Goal: Transaction & Acquisition: Purchase product/service

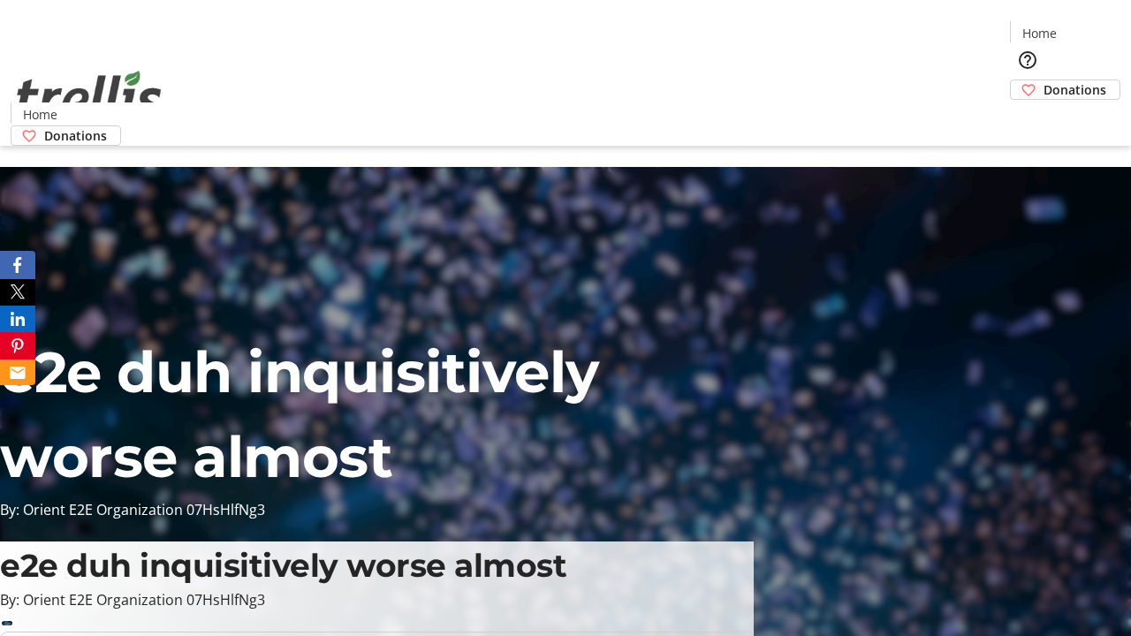
click at [1043, 80] on span "Donations" at bounding box center [1074, 89] width 63 height 19
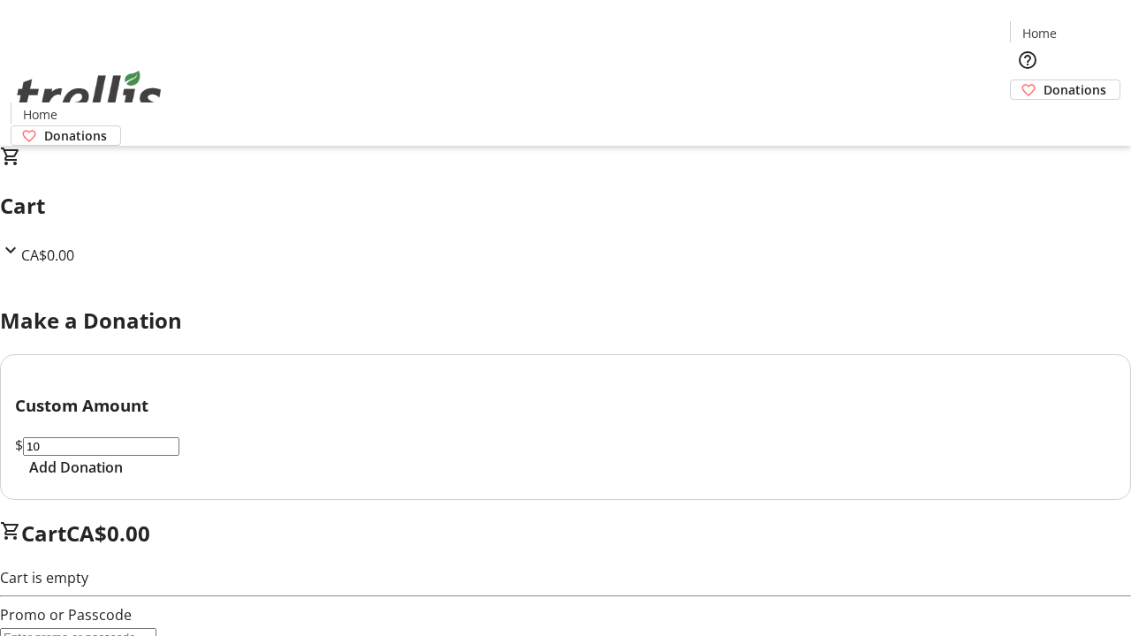
click at [123, 478] on span "Add Donation" at bounding box center [76, 467] width 94 height 21
select select "CA"
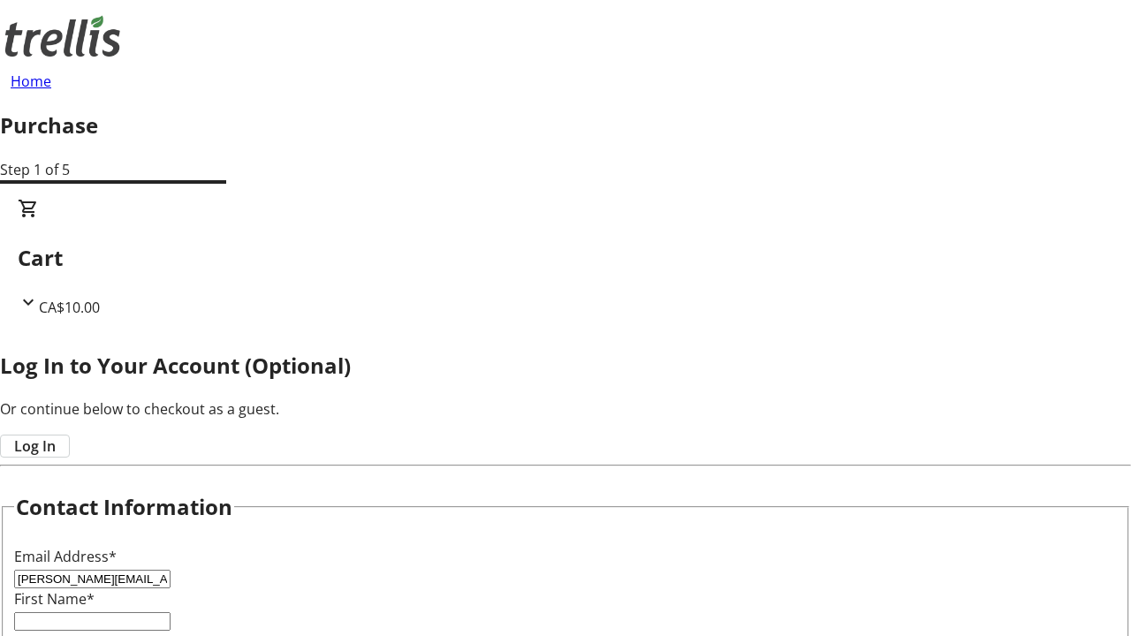
type input "[PERSON_NAME][EMAIL_ADDRESS][DOMAIN_NAME]"
type input "[PERSON_NAME]"
type input "[STREET_ADDRESS][PERSON_NAME]"
type input "Kelowna"
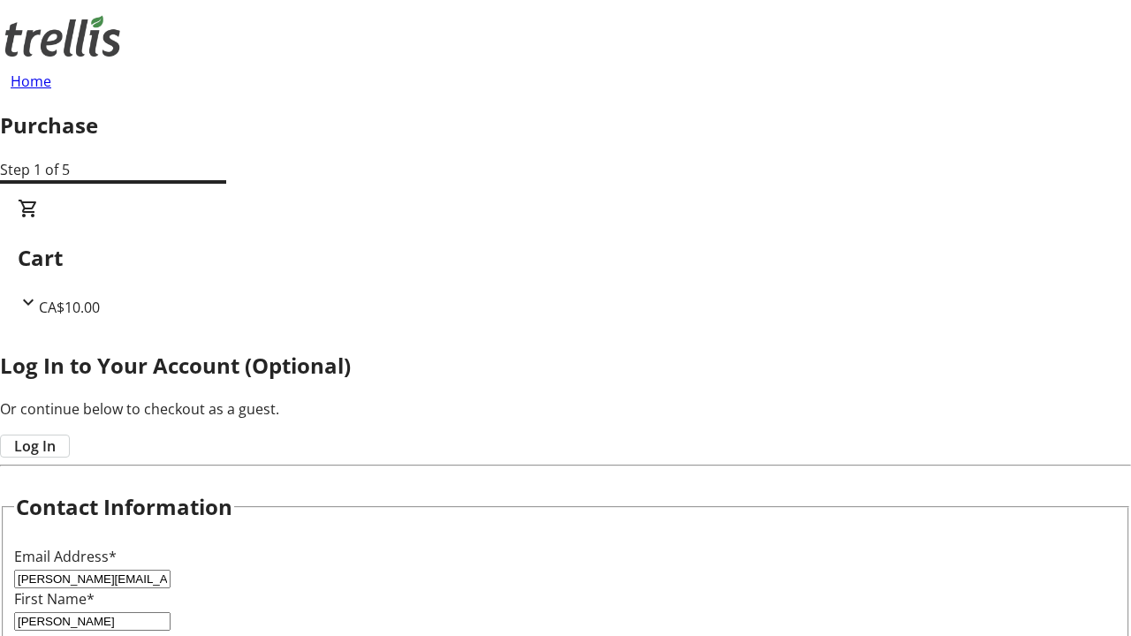
select select "BC"
type input "Kelowna"
type input "V1Y 0C2"
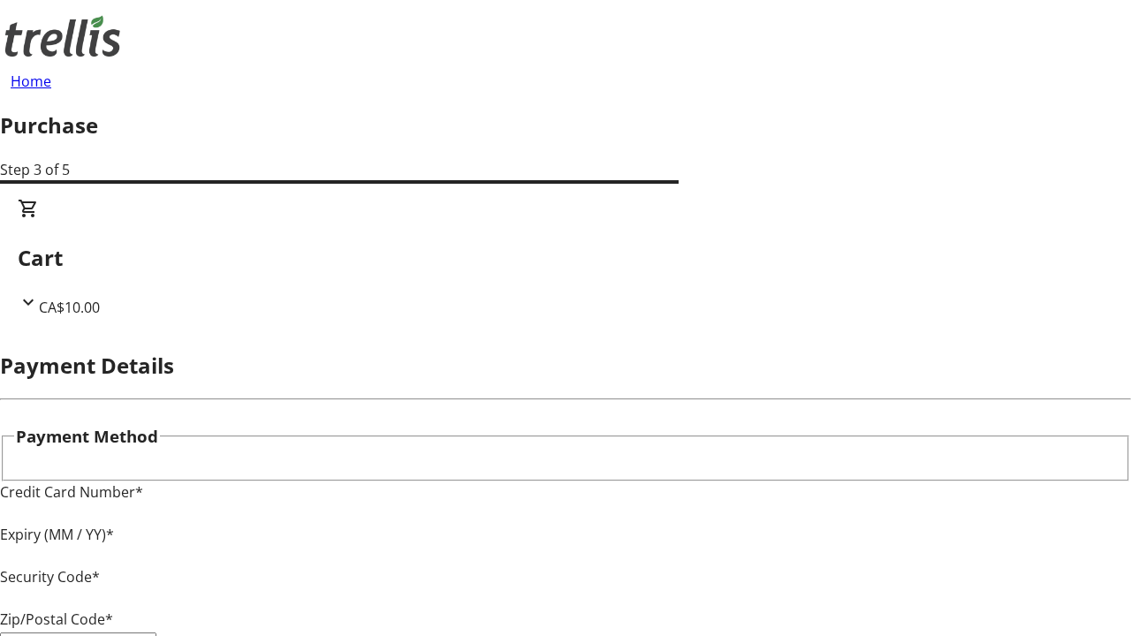
type input "V1Y 0C2"
